Goal: Task Accomplishment & Management: Manage account settings

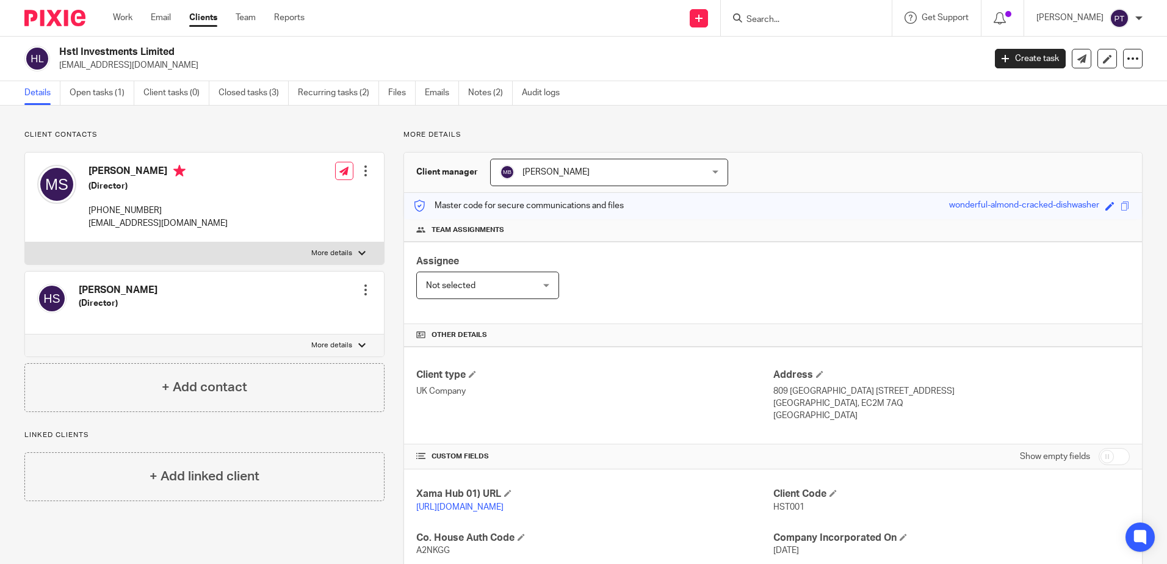
click at [771, 21] on input "Search" at bounding box center [800, 20] width 110 height 11
type input "luke"
click button "submit" at bounding box center [0, 0] width 0 height 0
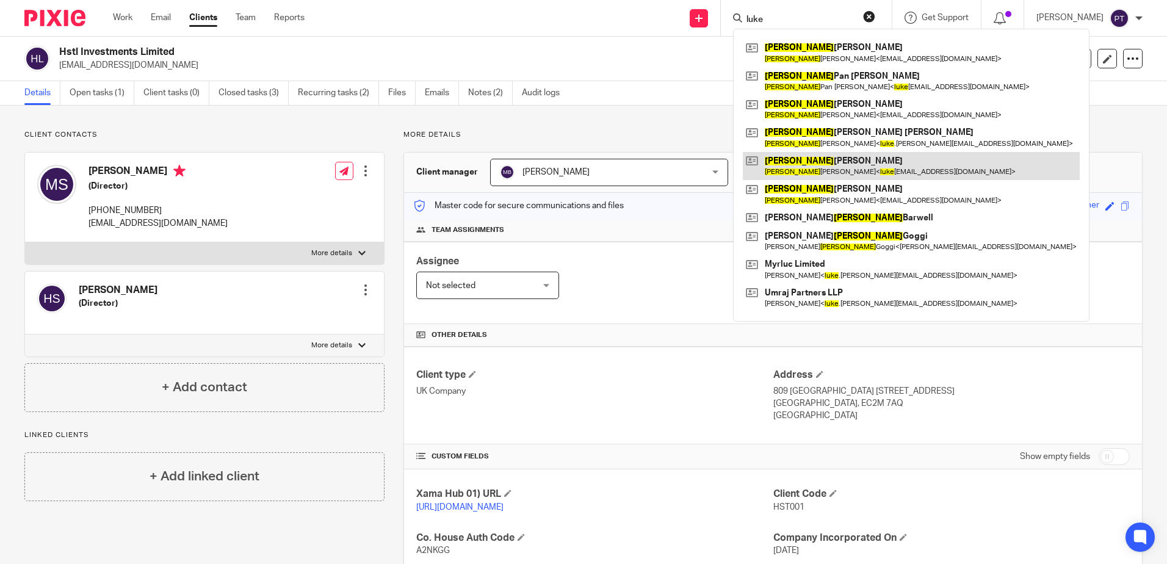
click at [796, 159] on link at bounding box center [911, 166] width 337 height 28
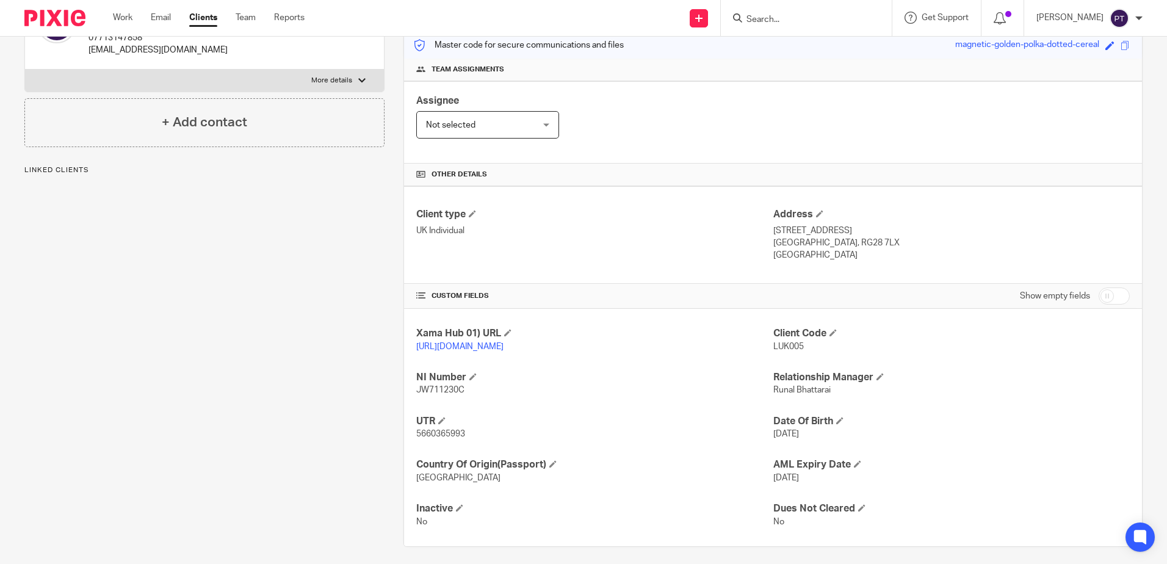
scroll to position [180, 0]
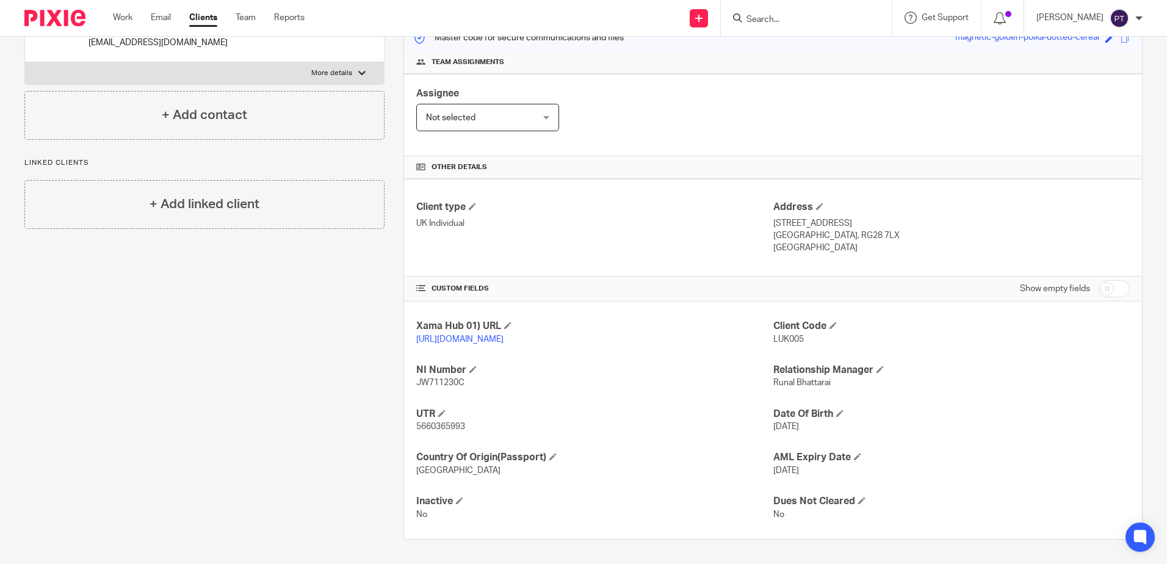
click at [796, 15] on input "Search" at bounding box center [800, 20] width 110 height 11
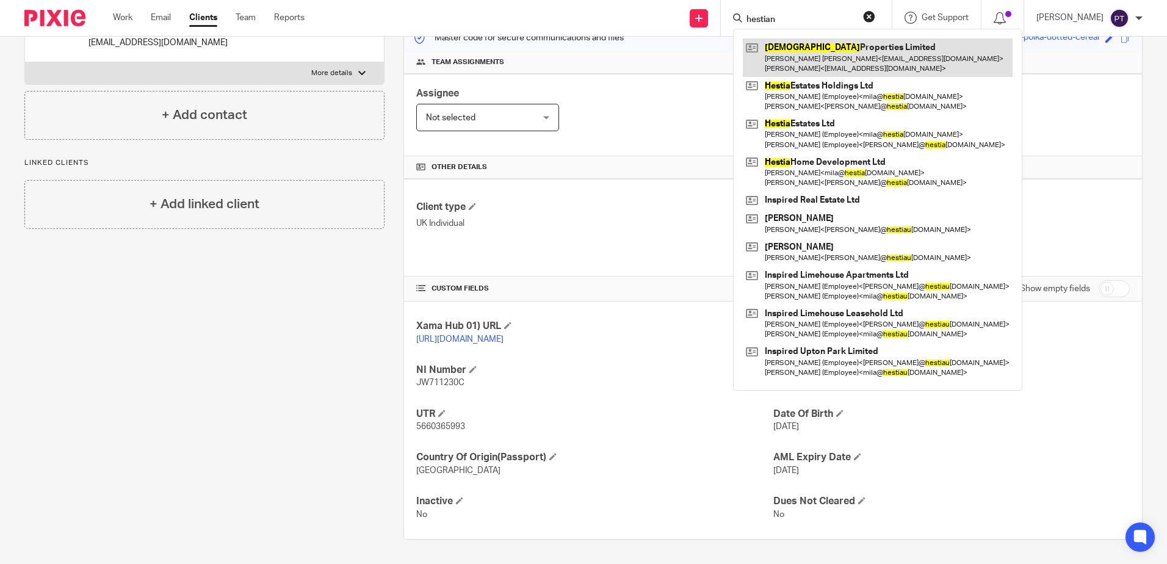
type input "hestian"
click at [853, 54] on link at bounding box center [878, 57] width 270 height 38
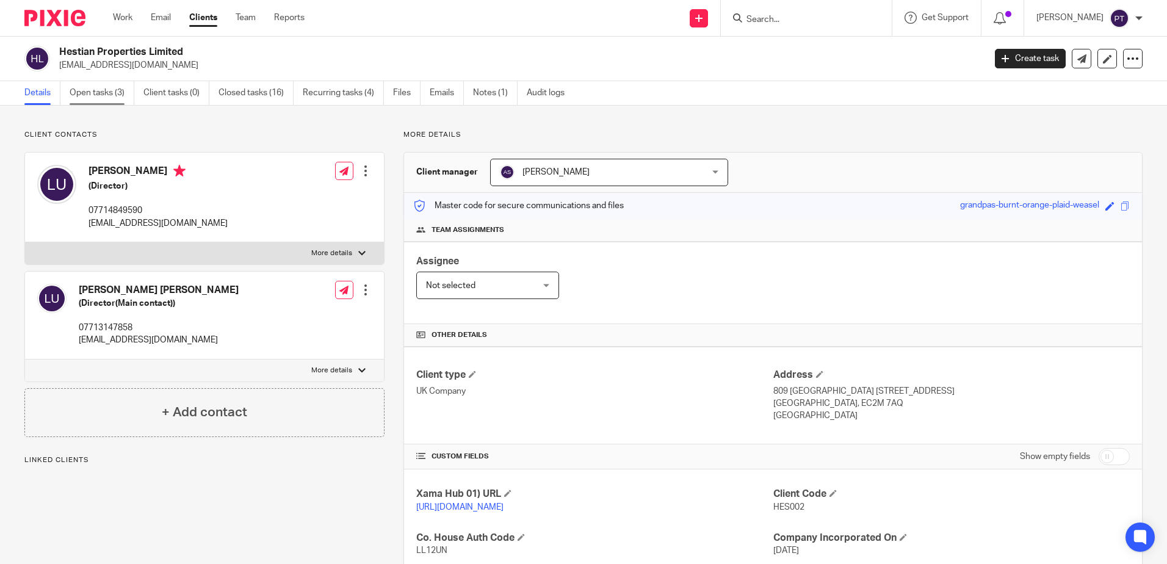
click at [107, 86] on link "Open tasks (3)" at bounding box center [102, 93] width 65 height 24
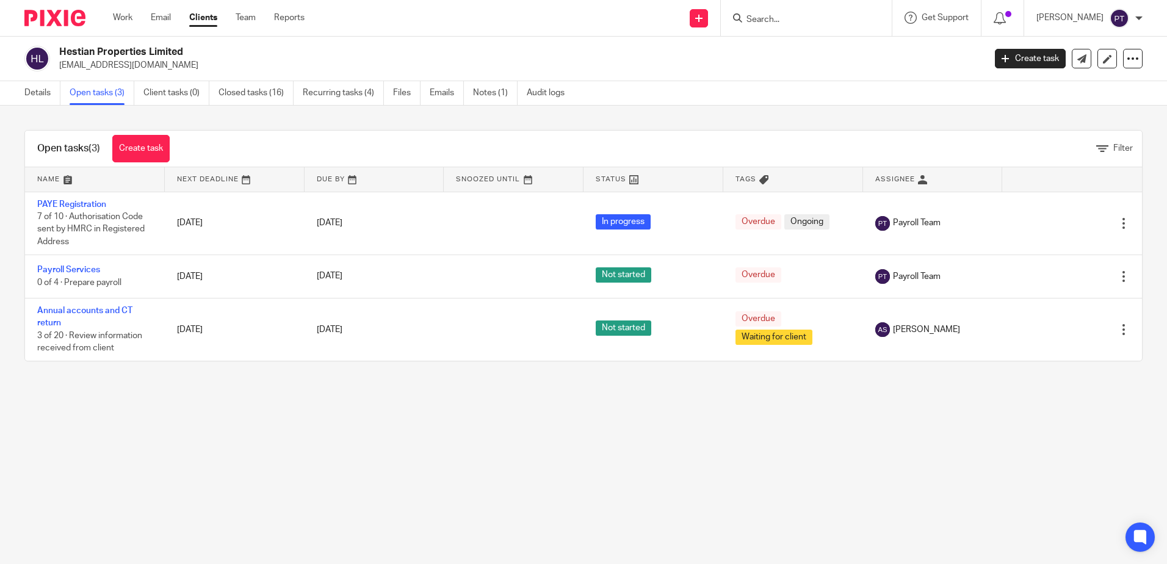
click at [794, 13] on form at bounding box center [810, 17] width 130 height 15
click at [59, 18] on img at bounding box center [54, 18] width 61 height 16
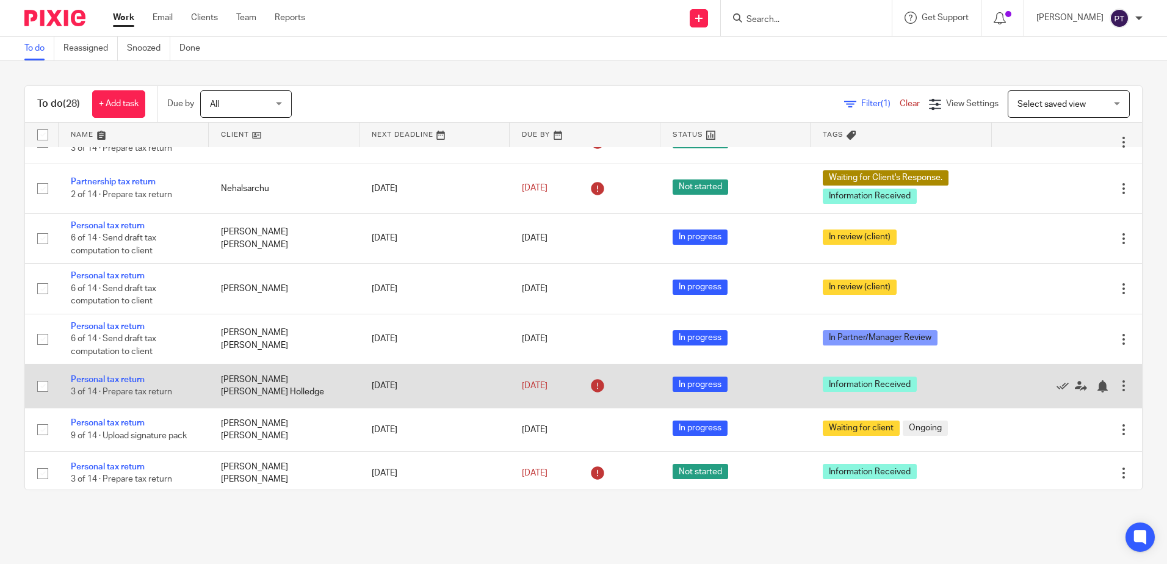
scroll to position [671, 0]
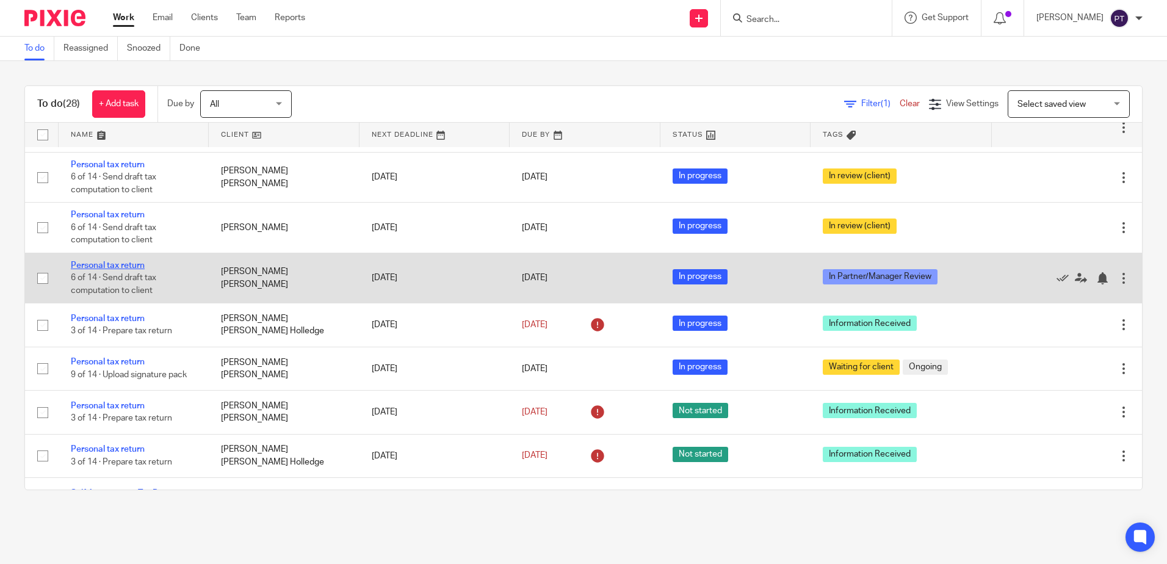
click at [118, 267] on link "Personal tax return" at bounding box center [108, 265] width 74 height 9
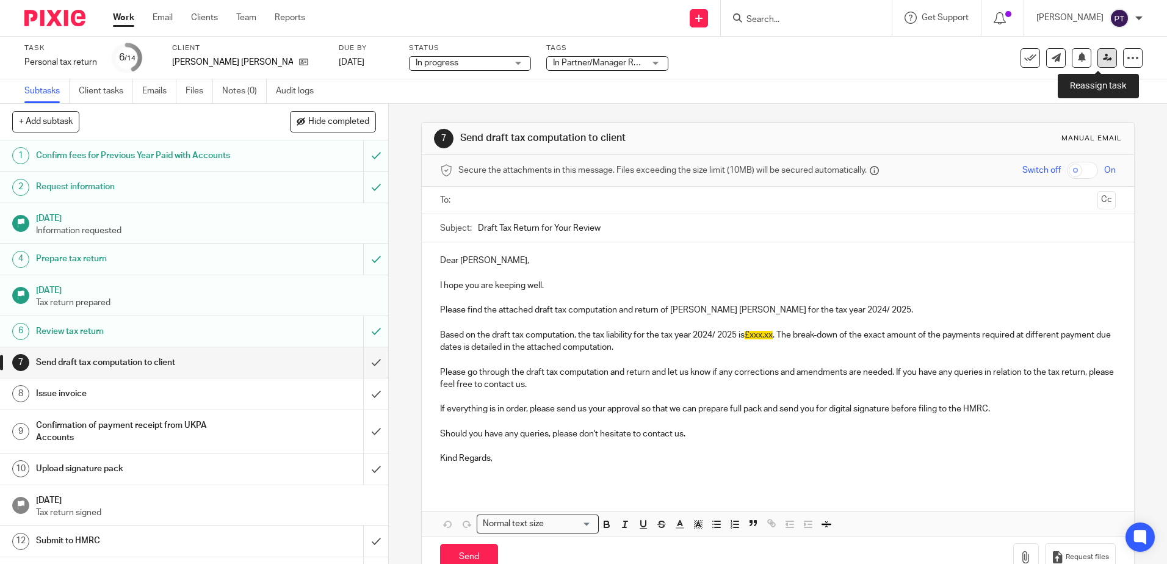
click at [1103, 59] on icon at bounding box center [1107, 57] width 9 height 9
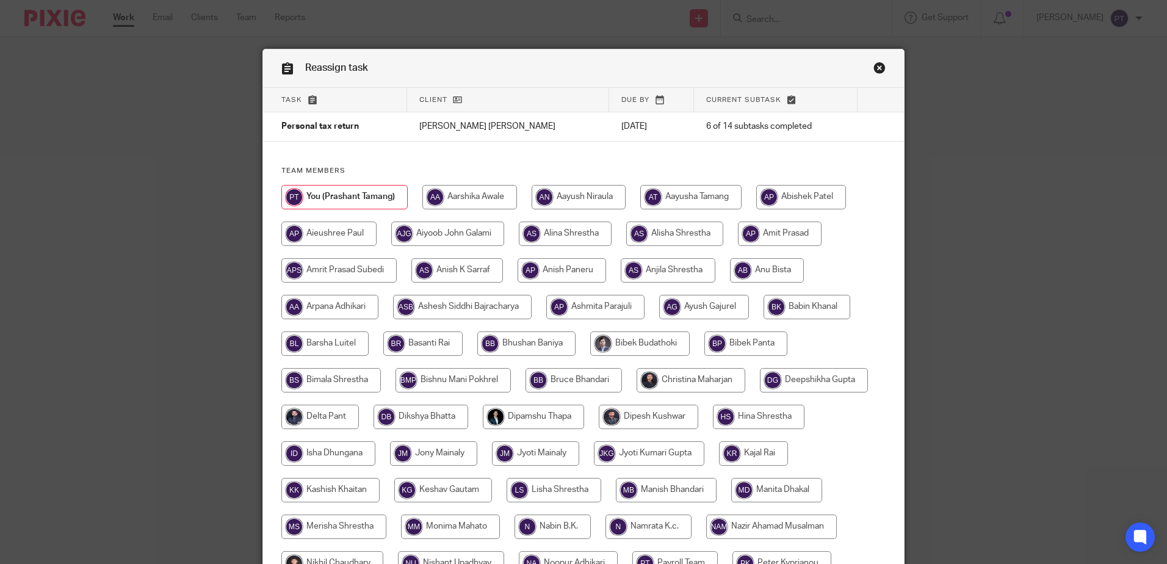
click at [676, 378] on input "radio" at bounding box center [690, 380] width 109 height 24
radio input "true"
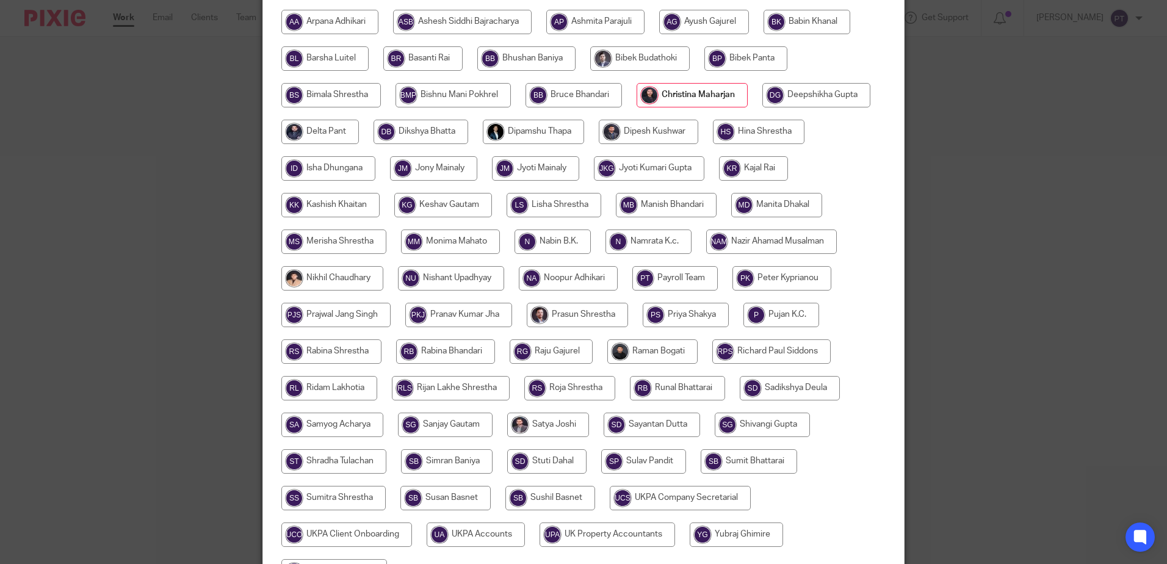
scroll to position [417, 0]
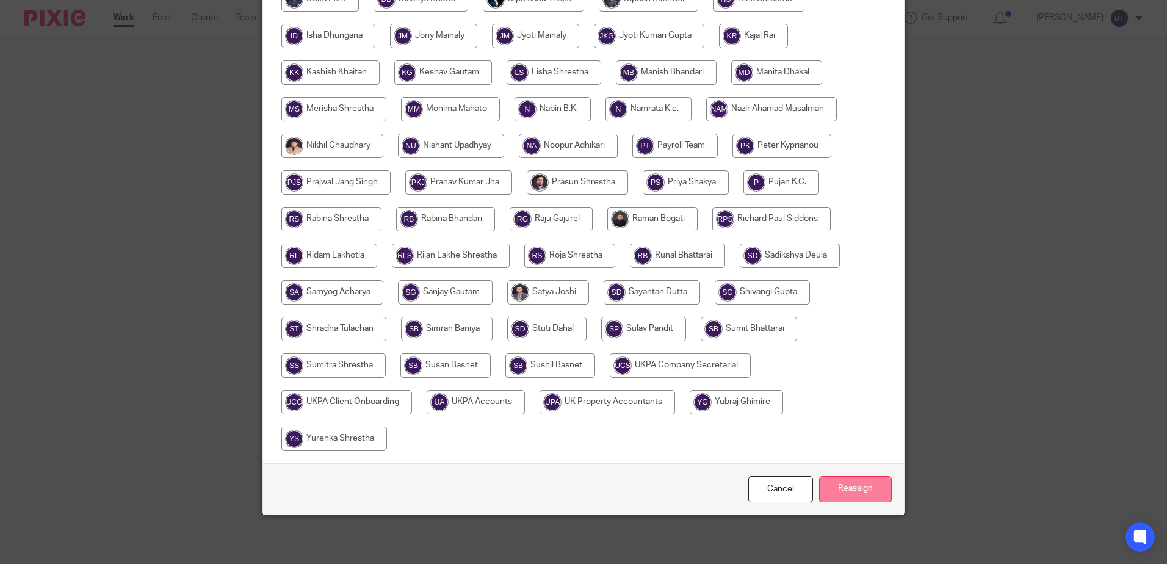
click at [856, 497] on input "Reassign" at bounding box center [855, 489] width 73 height 26
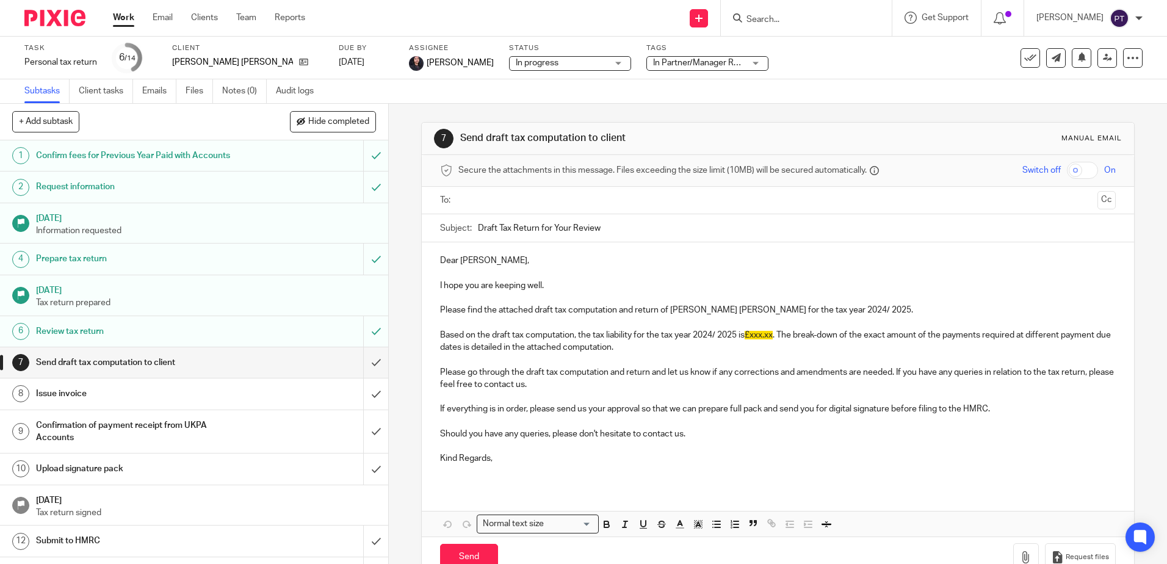
click at [777, 20] on input "Search" at bounding box center [800, 20] width 110 height 11
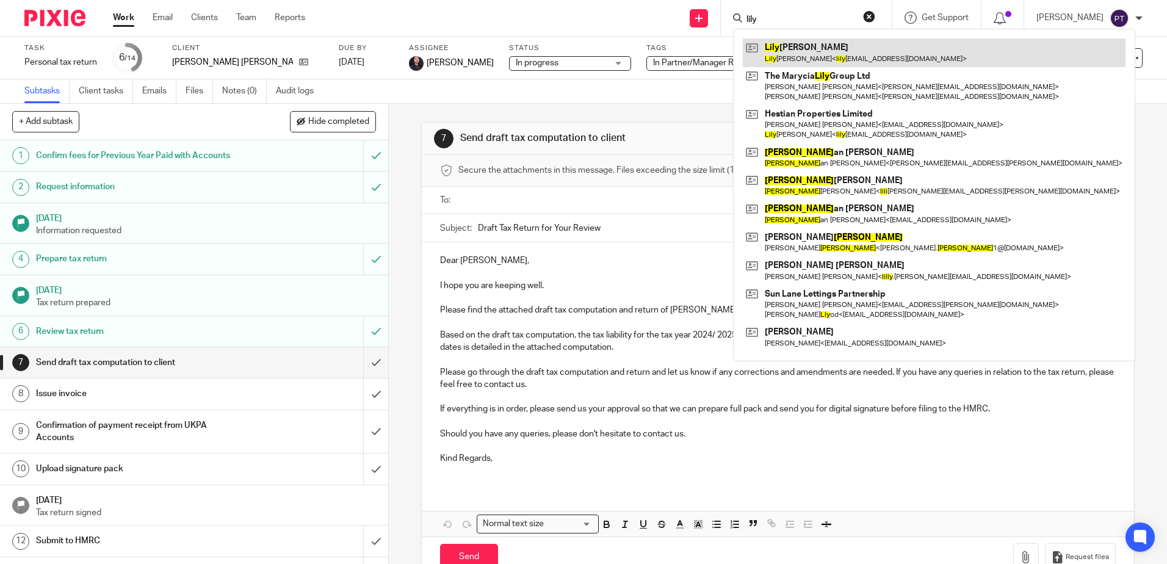
type input "lily"
click at [876, 59] on link at bounding box center [934, 52] width 383 height 28
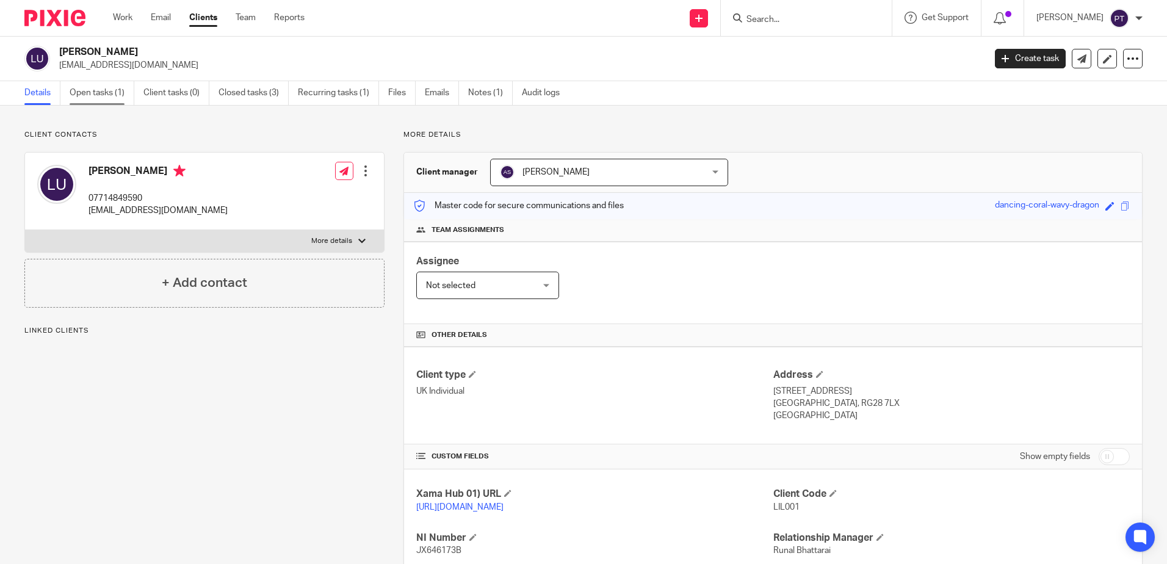
click at [111, 88] on link "Open tasks (1)" at bounding box center [102, 93] width 65 height 24
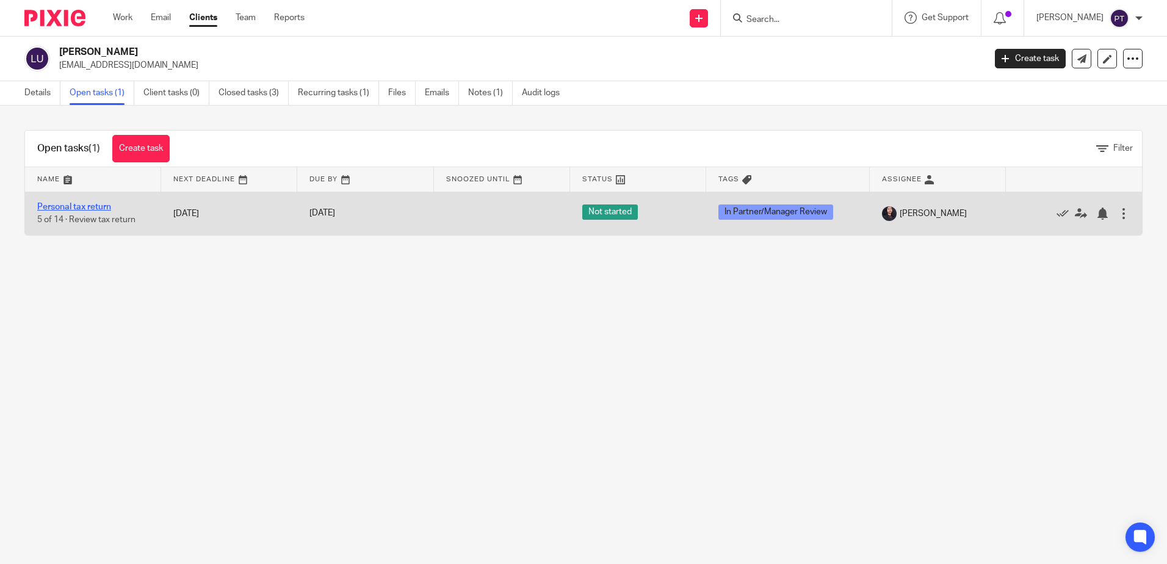
click at [65, 207] on link "Personal tax return" at bounding box center [74, 207] width 74 height 9
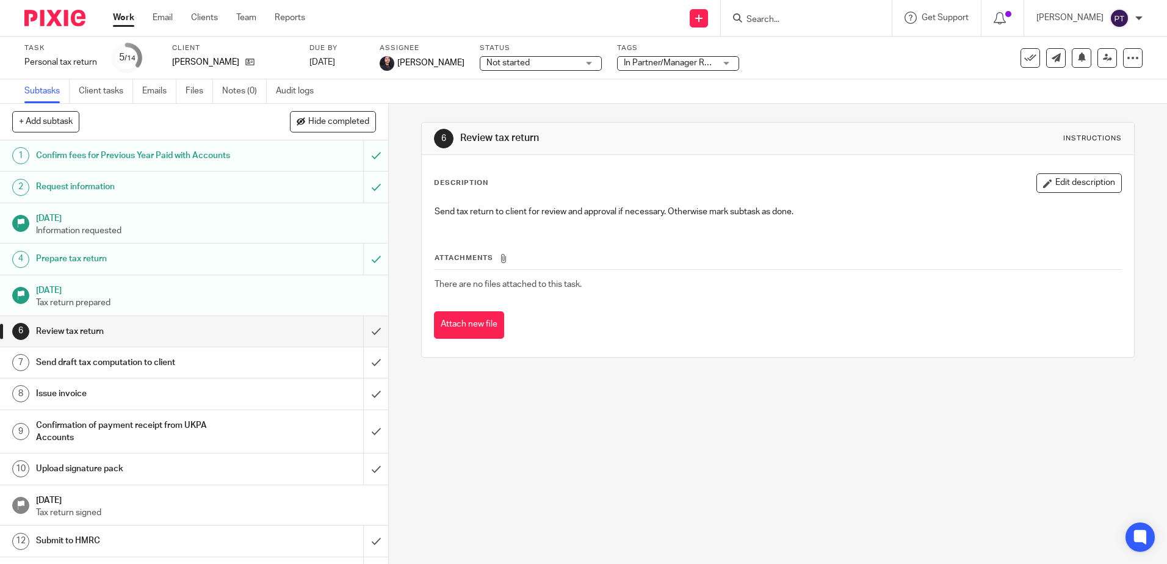
click at [777, 253] on th "Attachments" at bounding box center [777, 261] width 687 height 18
